Goal: Task Accomplishment & Management: Manage account settings

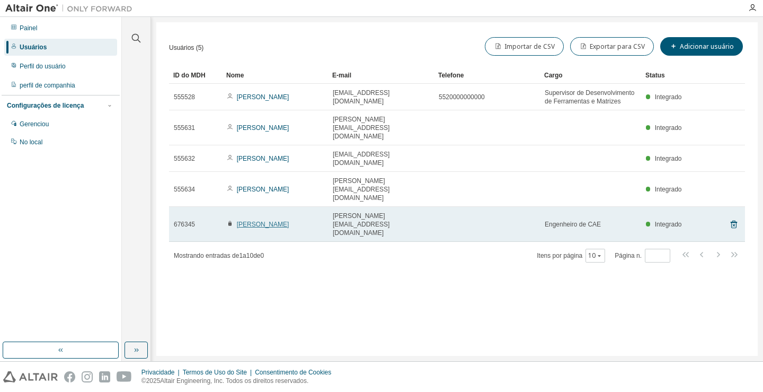
click at [253, 220] on font "Leonardo Paschoatto" at bounding box center [263, 223] width 52 height 7
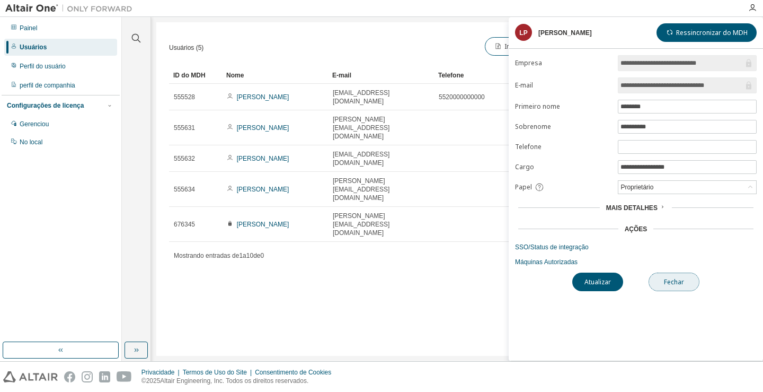
click at [667, 285] on font "Fechar" at bounding box center [674, 281] width 20 height 9
